Goal: Communication & Community: Participate in discussion

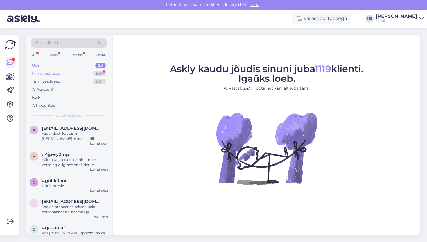
click at [51, 71] on div "Minu vestlused" at bounding box center [46, 74] width 29 height 6
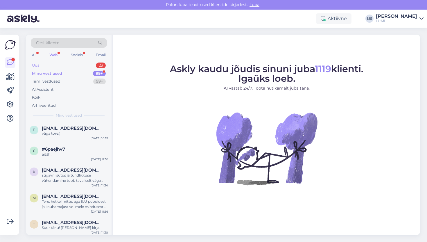
click at [52, 62] on div "Uus 23" at bounding box center [69, 65] width 76 height 8
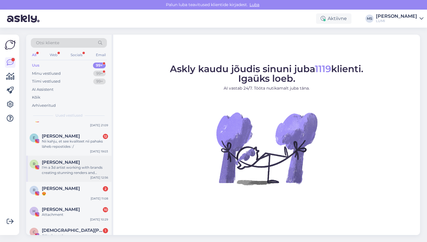
scroll to position [13, 0]
click at [87, 144] on div "Nii kahju, et see kvaliteet nii pahaks läheb repostides :/" at bounding box center [75, 143] width 66 height 10
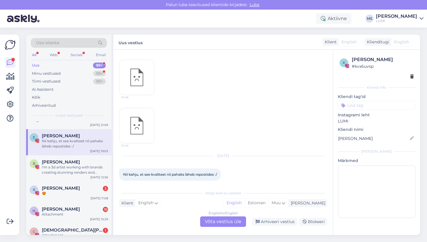
scroll to position [0, 0]
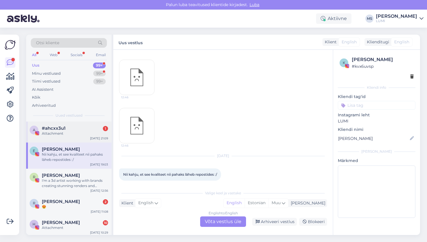
click at [83, 139] on div "a #ahcxx3u1 1 Attachment [DATE] 21:09" at bounding box center [68, 131] width 85 height 21
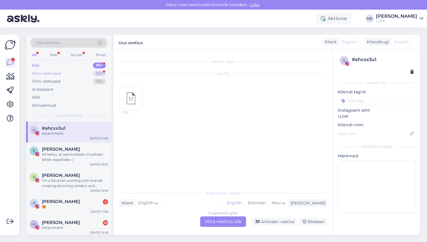
click at [49, 71] on div "Minu vestlused" at bounding box center [46, 74] width 29 height 6
